Goal: Book appointment/travel/reservation

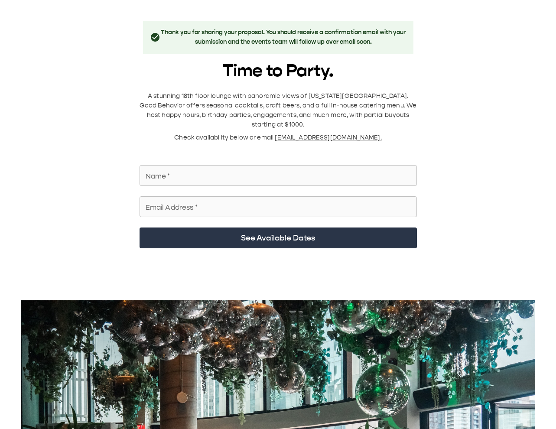
click at [385, 20] on body "Thank you for sharing your proposal. You should receive a confirmation email wi…" at bounding box center [278, 343] width 556 height 686
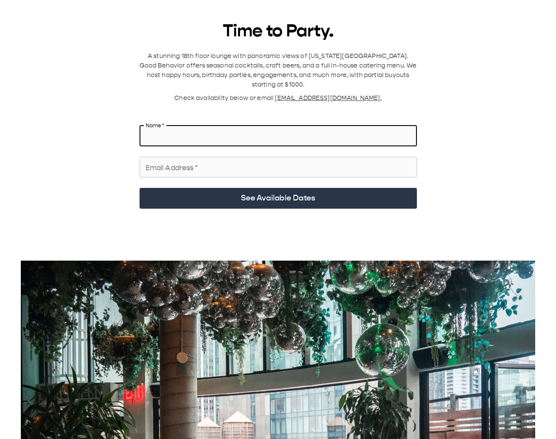
click at [195, 124] on input "Name   *" at bounding box center [277, 136] width 277 height 24
type input "**********"
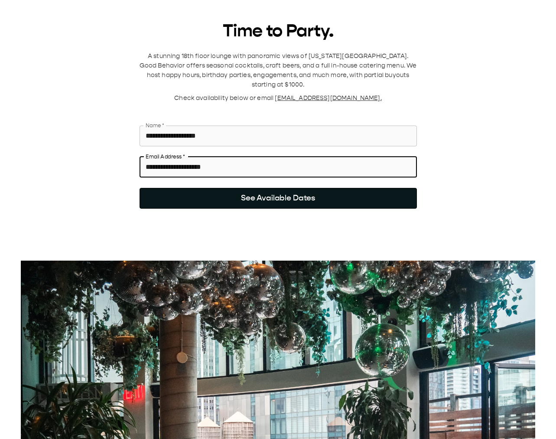
type input "**********"
click at [245, 188] on button "See Available Dates" at bounding box center [277, 198] width 277 height 21
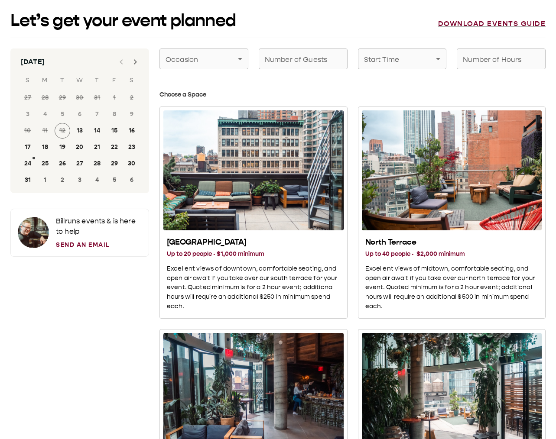
click at [136, 65] on icon "Next month" at bounding box center [135, 62] width 10 height 10
click at [136, 64] on icon "Next month" at bounding box center [135, 62] width 10 height 10
click at [131, 93] on button "1" at bounding box center [132, 98] width 16 height 16
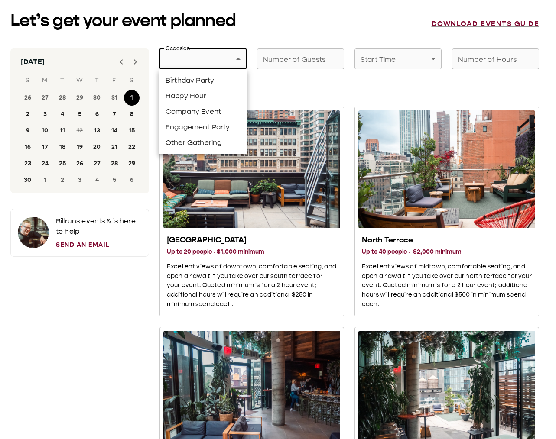
click at [154, 225] on div at bounding box center [278, 219] width 556 height 439
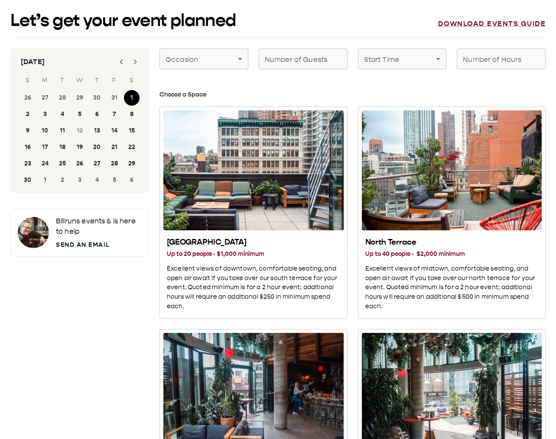
click at [83, 245] on link "Send an Email" at bounding box center [99, 244] width 86 height 9
click at [91, 243] on link "Send an Email" at bounding box center [99, 244] width 86 height 9
click at [509, 24] on link "Download events guide" at bounding box center [492, 23] width 108 height 9
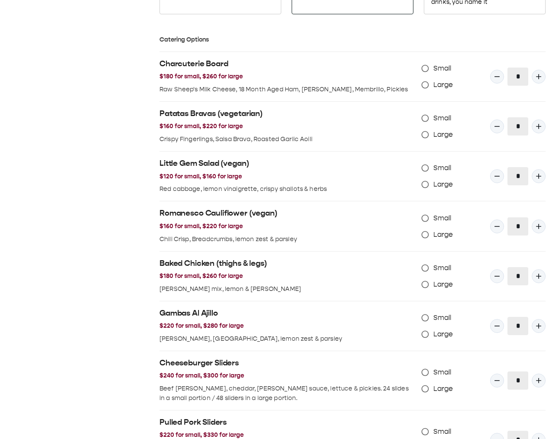
scroll to position [658, 0]
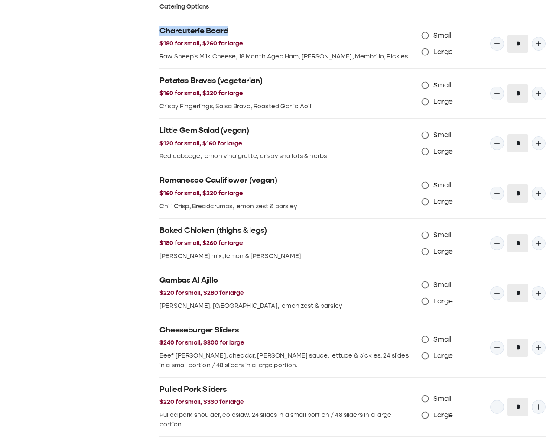
drag, startPoint x: 228, startPoint y: 33, endPoint x: 159, endPoint y: 32, distance: 68.9
click at [159, 32] on h2 "Charcuterie Board" at bounding box center [286, 31] width 255 height 10
copy h2 "Charcuterie Board"
drag, startPoint x: 216, startPoint y: 81, endPoint x: 158, endPoint y: 81, distance: 57.6
click at [158, 81] on div "Patatas Bravas (vegetarian) $160 for small, $220 for large Crispy Fingerlings, …" at bounding box center [283, 90] width 262 height 42
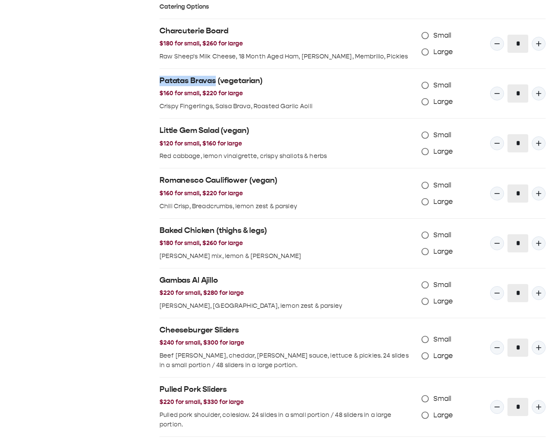
copy h2 "Patatas Bravas"
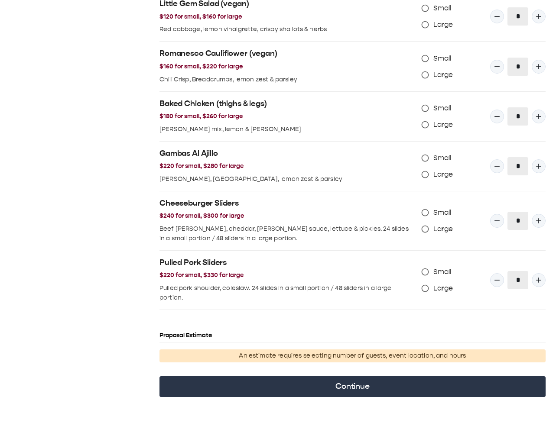
scroll to position [786, 0]
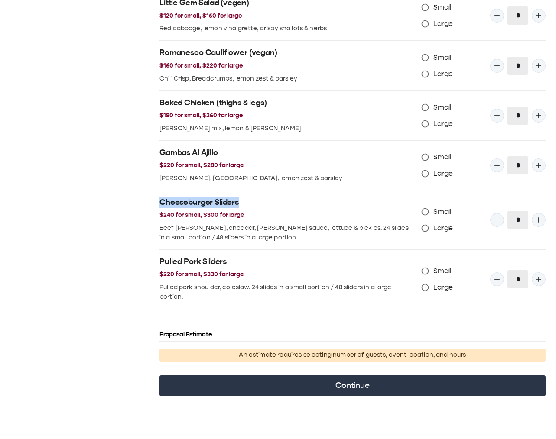
drag, startPoint x: 240, startPoint y: 204, endPoint x: 154, endPoint y: 204, distance: 86.2
click at [154, 204] on div "Cheeseburger Sliders $240 for small, $300 for large Beef patty, cheddar, rosa s…" at bounding box center [283, 217] width 262 height 52
copy h2 "Cheeseburger Sliders"
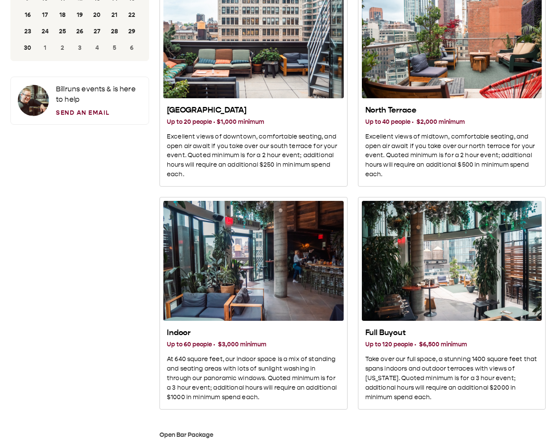
scroll to position [0, 0]
